Goal: Task Accomplishment & Management: Manage account settings

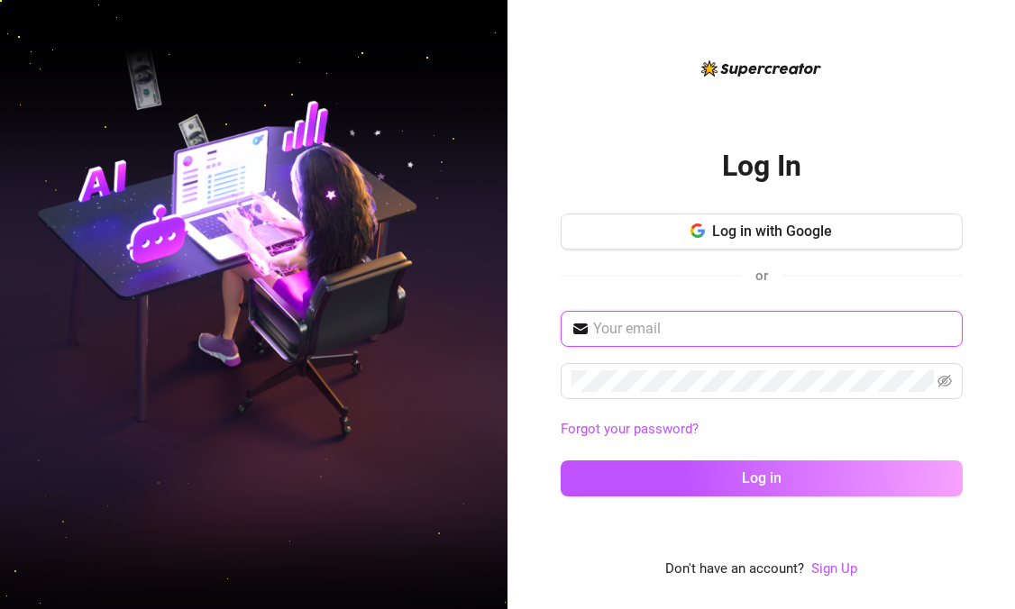
type input "[EMAIL_ADDRESS][DOMAIN_NAME]"
drag, startPoint x: 756, startPoint y: 331, endPoint x: 554, endPoint y: 320, distance: 201.3
click at [554, 320] on div "Log In Log in with Google or [EMAIL_ADDRESS][DOMAIN_NAME] Forgot your password?…" at bounding box center [762, 304] width 508 height 609
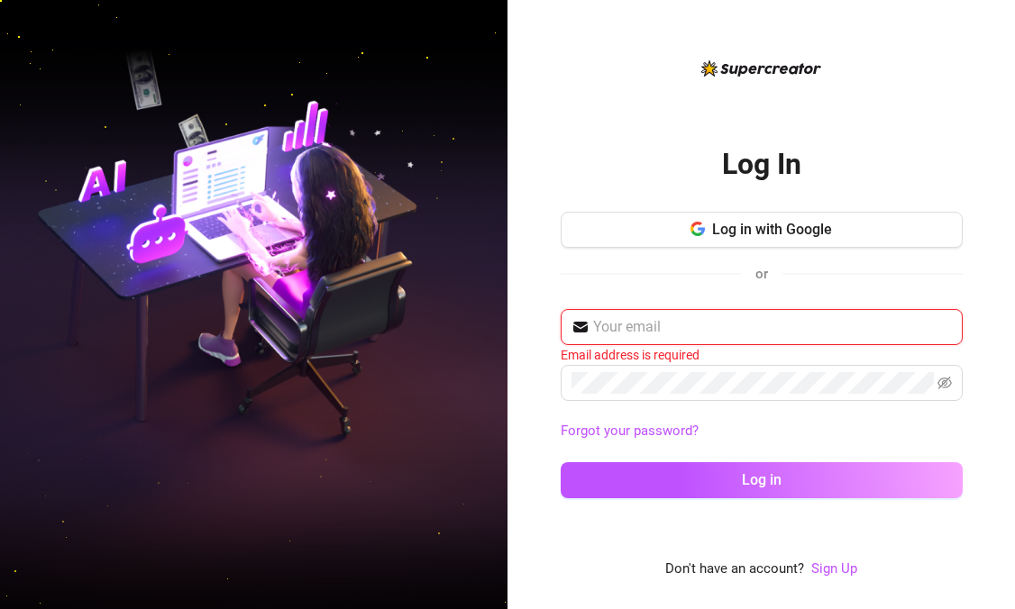
paste input "[EMAIL_ADDRESS][DOMAIN_NAME]"
type input "[EMAIL_ADDRESS][DOMAIN_NAME]"
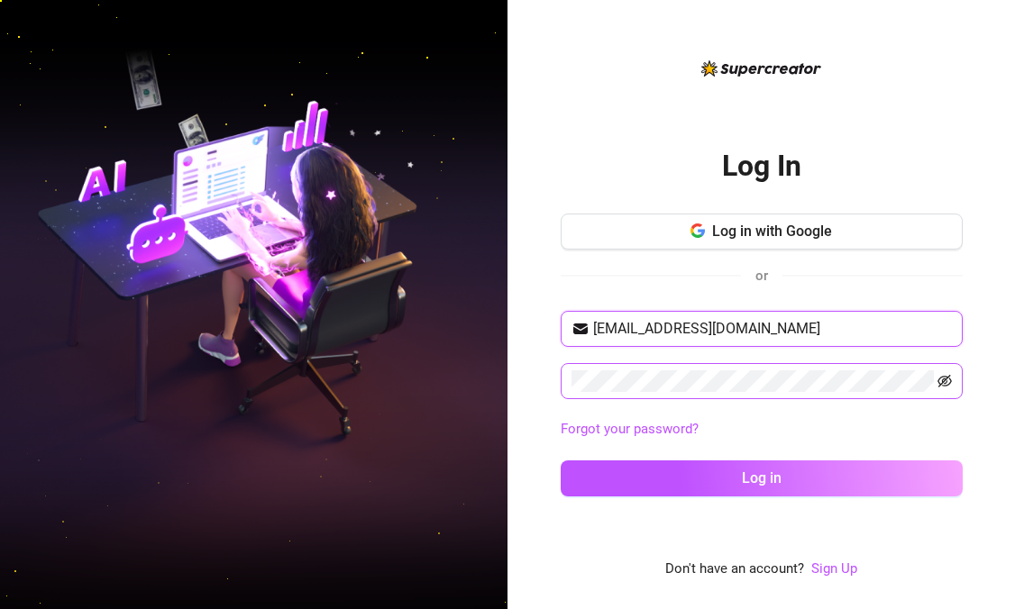
click at [942, 382] on icon "eye-invisible" at bounding box center [945, 381] width 14 height 13
click at [903, 432] on link "Forgot your password?" at bounding box center [762, 430] width 402 height 22
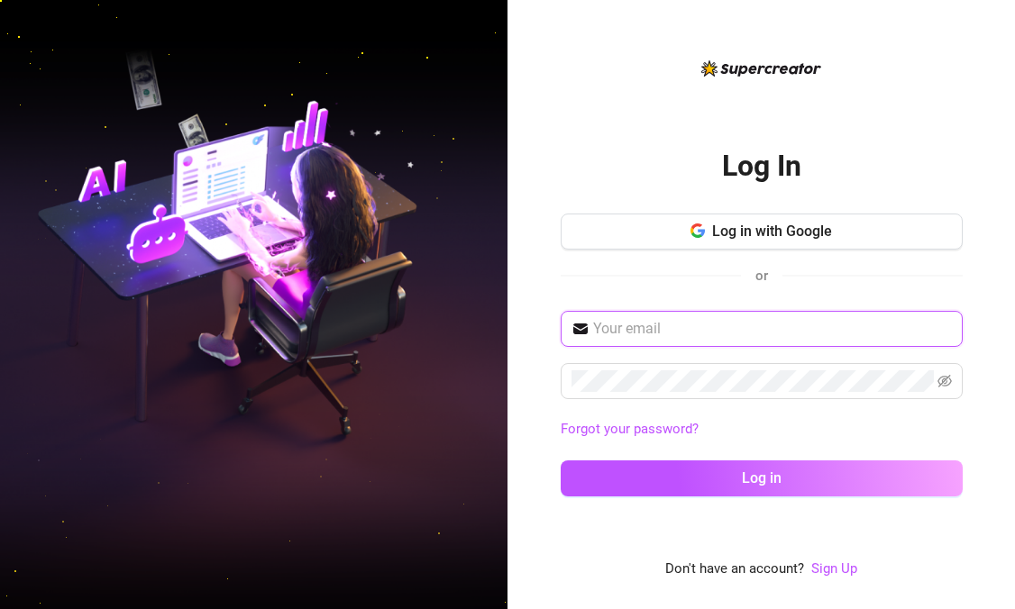
type input "[EMAIL_ADDRESS][DOMAIN_NAME]"
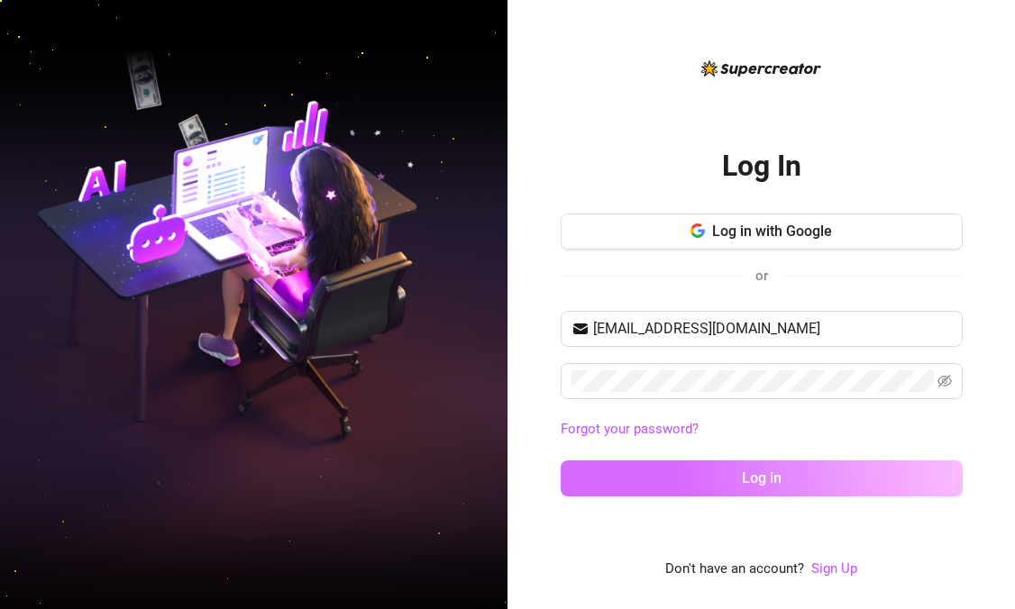
click at [761, 466] on button "Log in" at bounding box center [762, 479] width 402 height 36
